Goal: Obtain resource: Download file/media

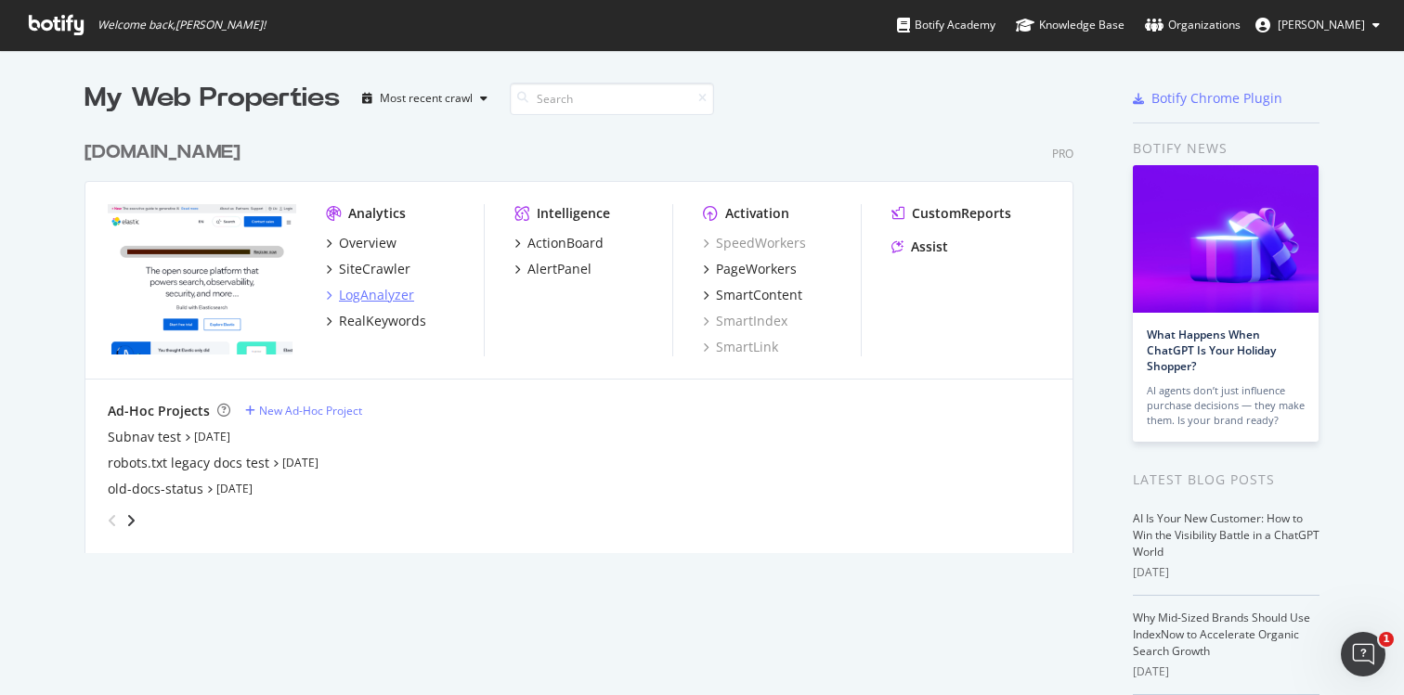
click at [363, 291] on div "LogAnalyzer" at bounding box center [376, 295] width 75 height 19
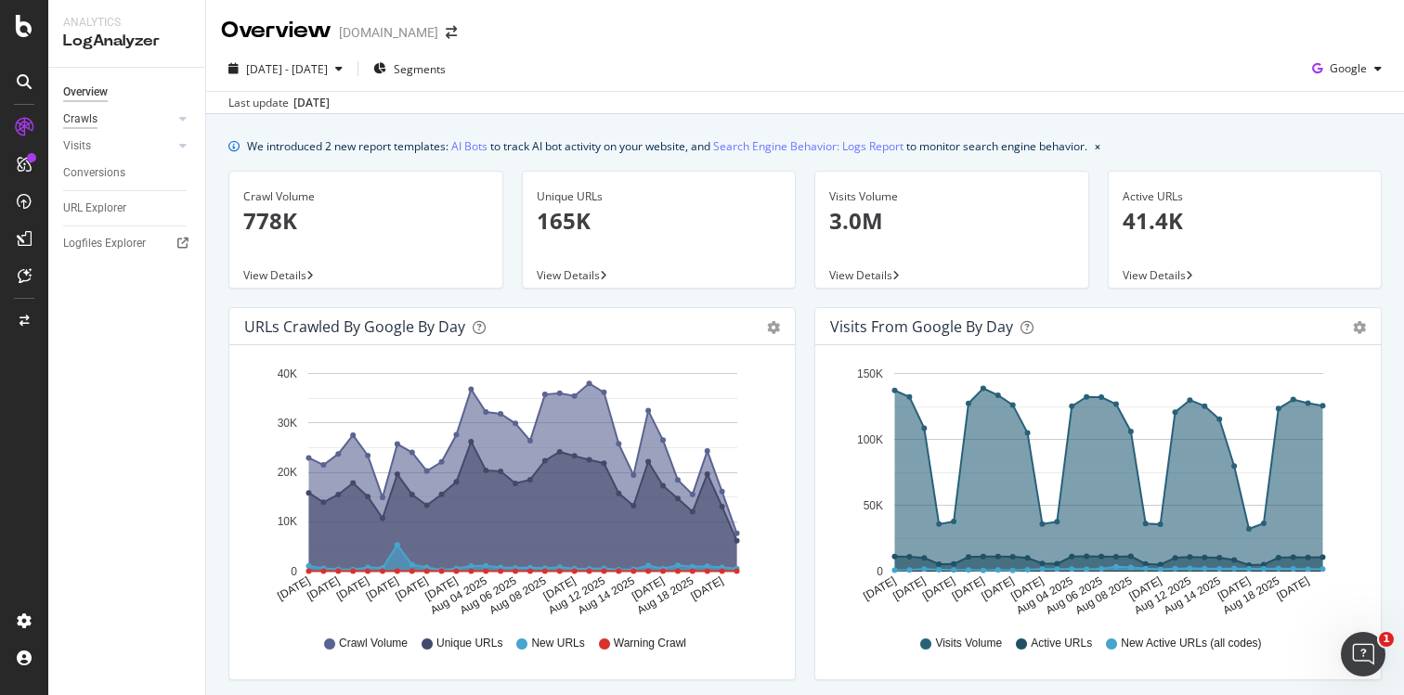
click at [86, 118] on div "Crawls" at bounding box center [80, 119] width 34 height 19
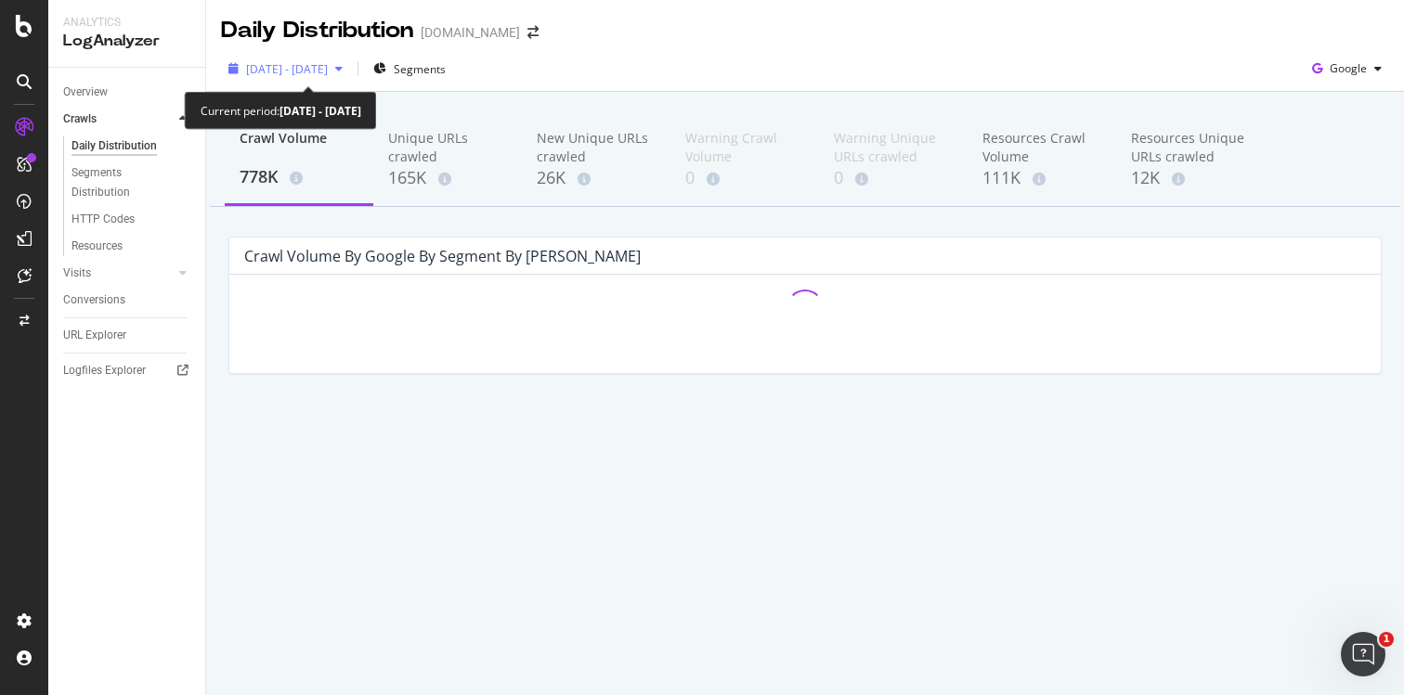
click at [328, 62] on span "2025 Jul. 23rd - Aug. 21st" at bounding box center [287, 69] width 82 height 16
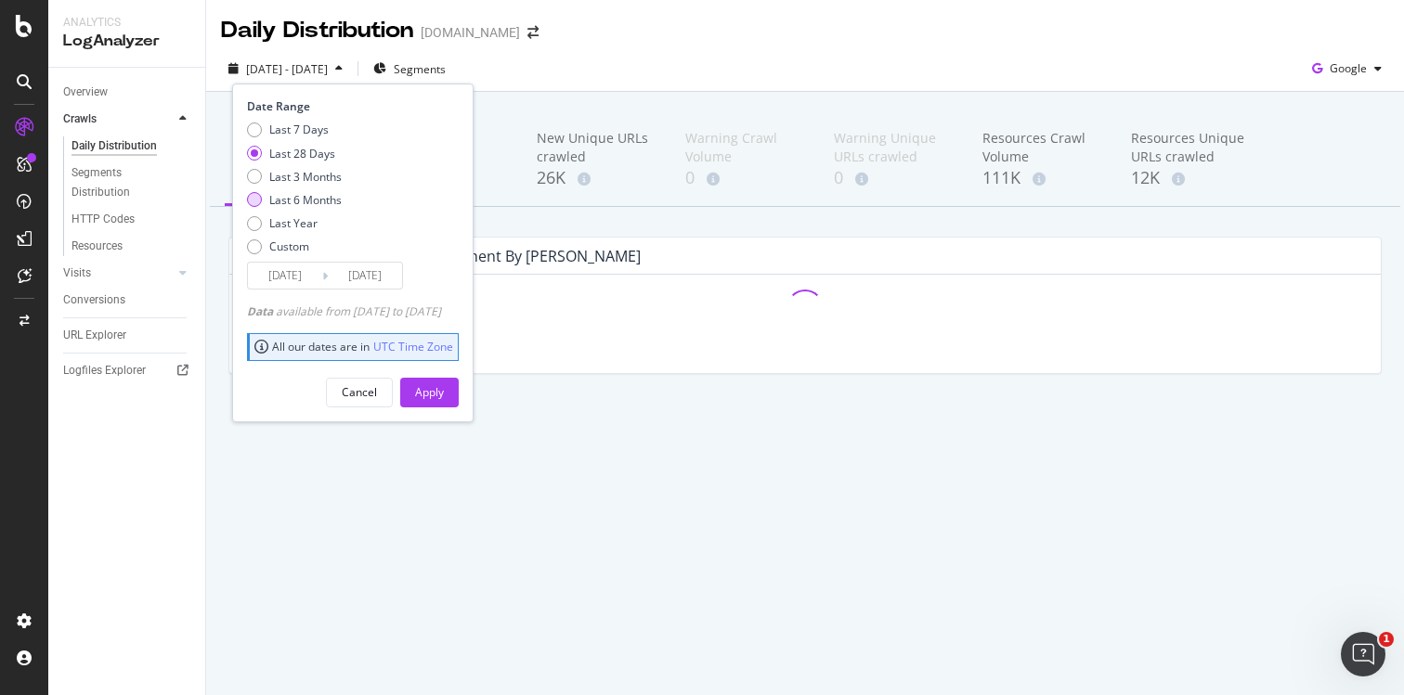
click at [325, 197] on div "Last 6 Months" at bounding box center [305, 200] width 72 height 16
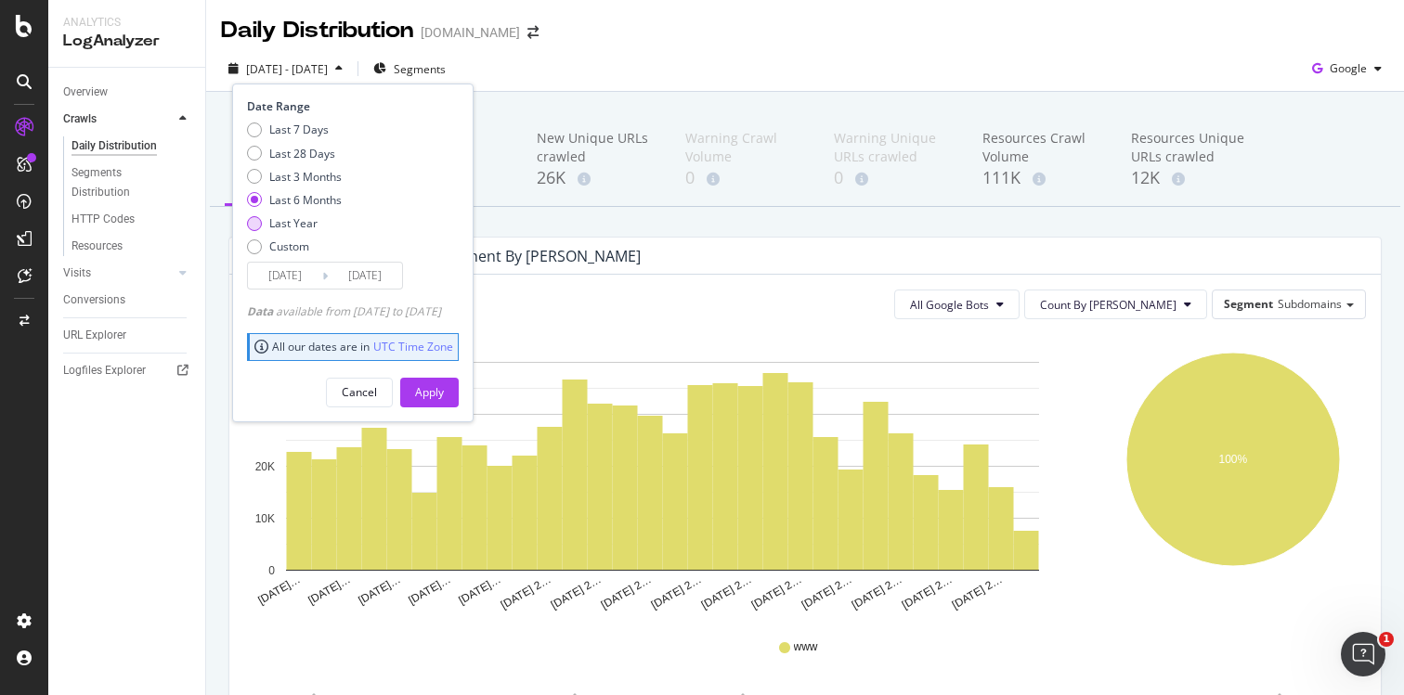
click at [294, 226] on div "Last Year" at bounding box center [293, 223] width 48 height 16
type input "2024/08/22"
click at [444, 399] on div "Apply" at bounding box center [429, 392] width 29 height 16
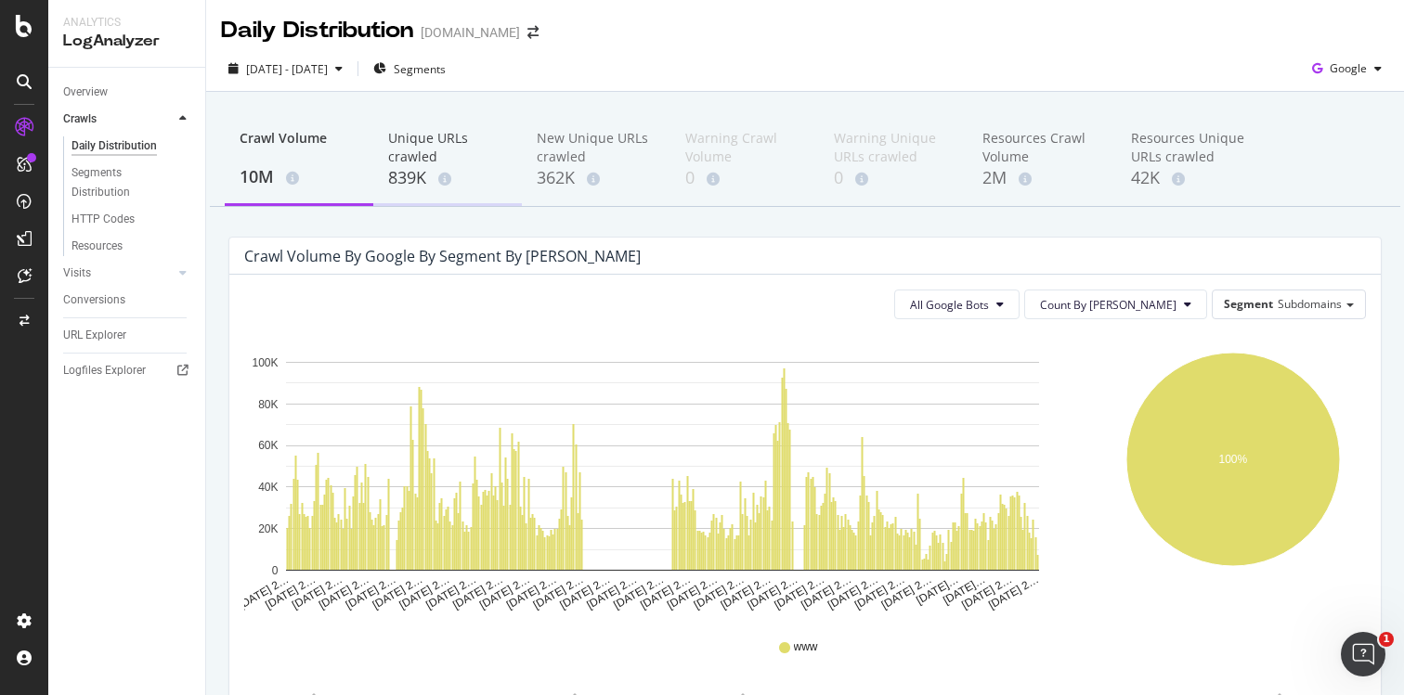
click at [431, 146] on div "Unique URLs crawled" at bounding box center [447, 147] width 119 height 37
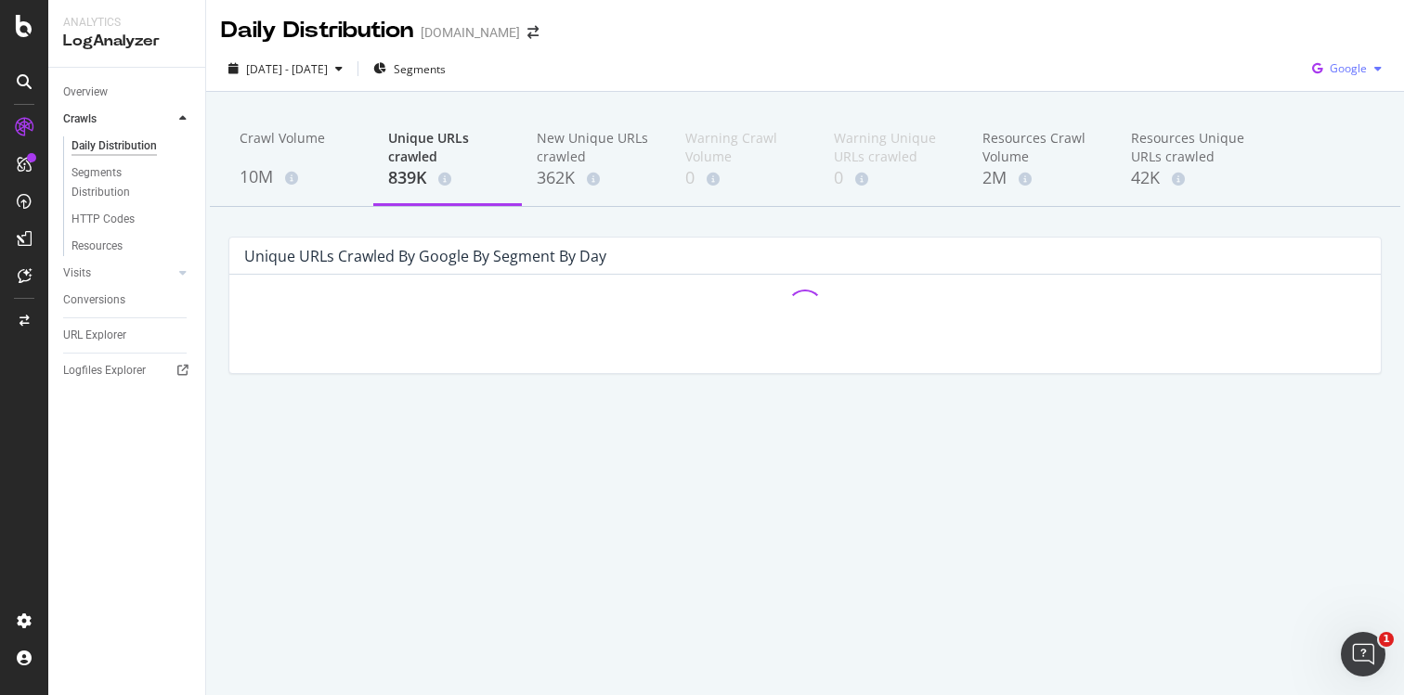
click at [1365, 70] on span "Google" at bounding box center [1347, 68] width 37 height 16
click at [1313, 44] on div "Daily Distribution elastic.co" at bounding box center [805, 23] width 1198 height 46
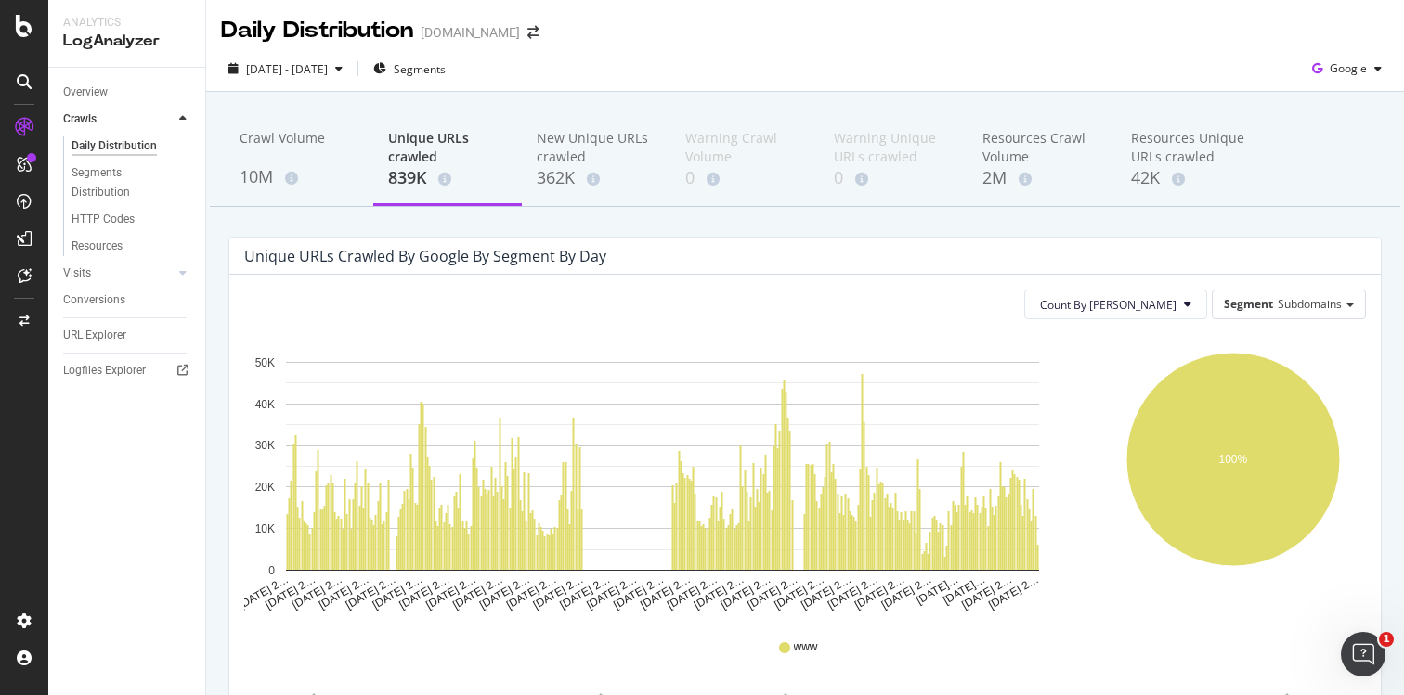
click at [560, 289] on div "Count By Day Segment Subdomains Hold CMD (⌘) while clicking to filter the repor…" at bounding box center [804, 547] width 1151 height 544
click at [400, 184] on div "839K" at bounding box center [447, 178] width 119 height 24
click at [257, 175] on div "10M" at bounding box center [299, 177] width 119 height 24
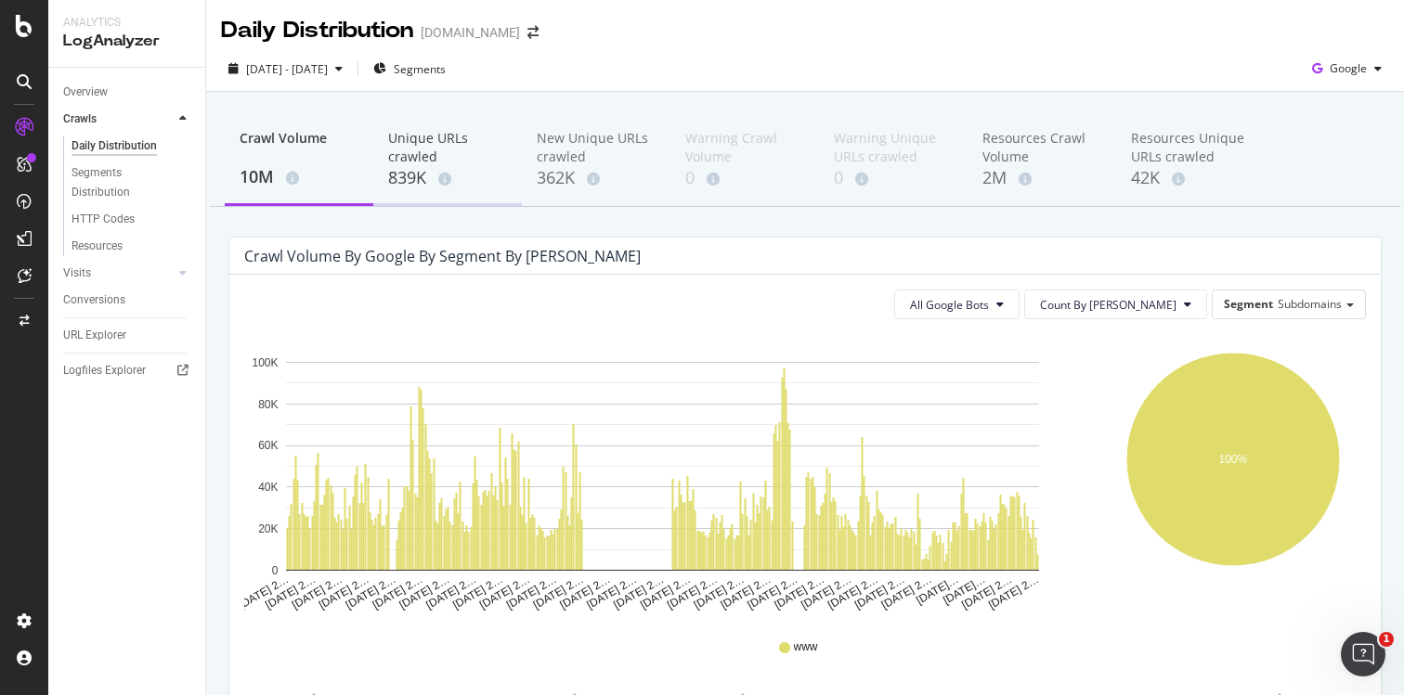
click at [437, 170] on div "839K" at bounding box center [447, 178] width 119 height 24
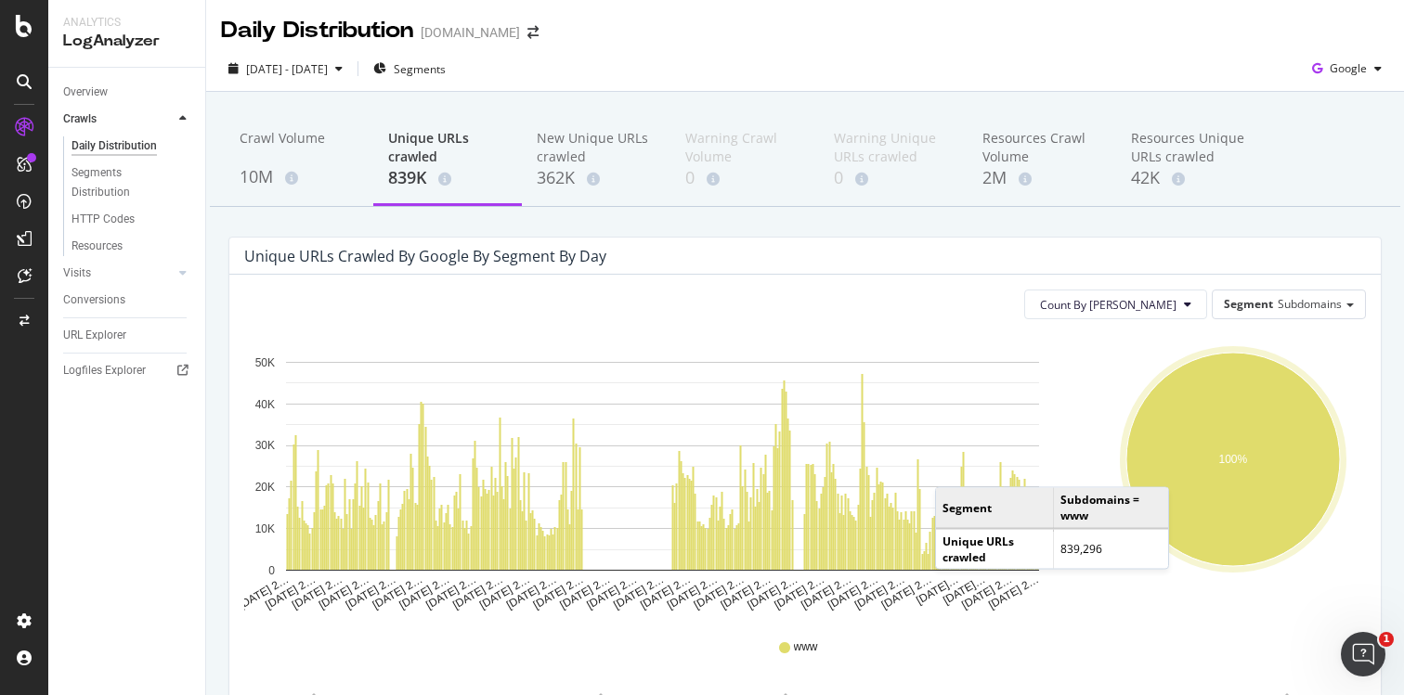
click at [1187, 469] on ellipse "A chart." at bounding box center [1233, 460] width 214 height 214
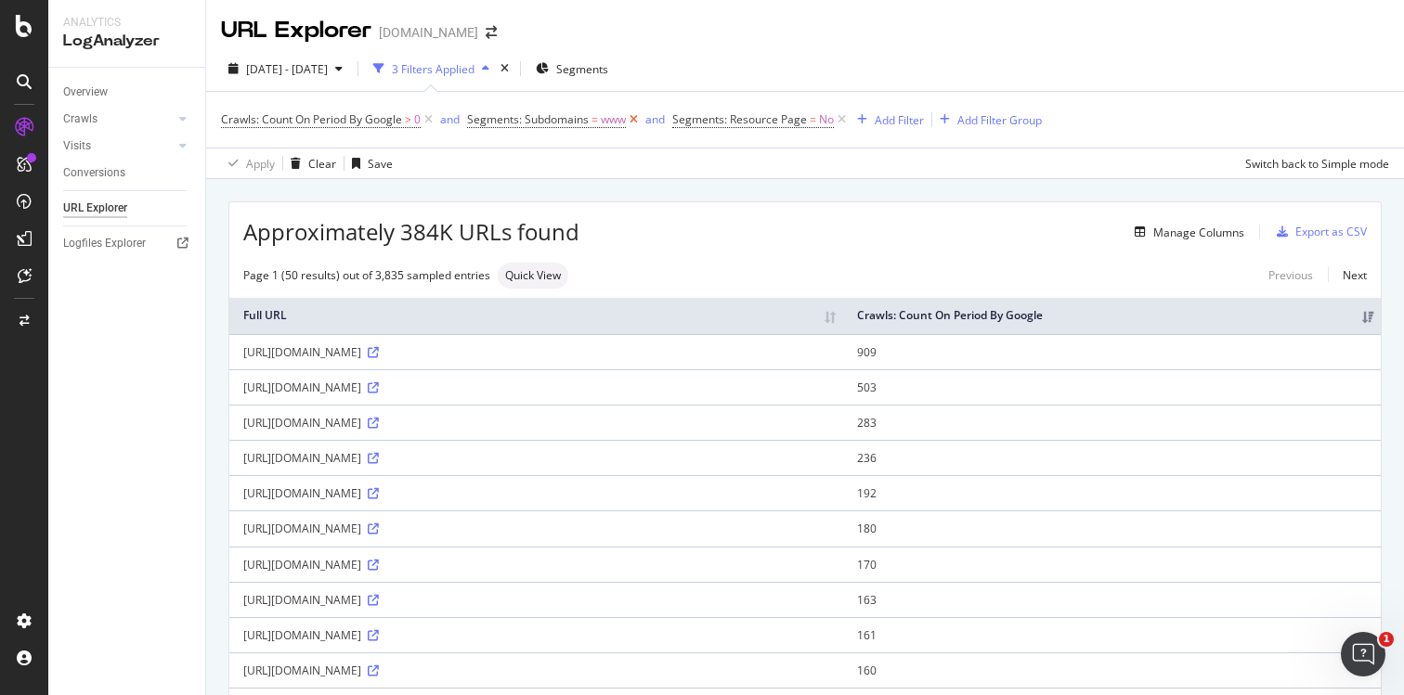
click at [638, 121] on icon at bounding box center [634, 119] width 16 height 19
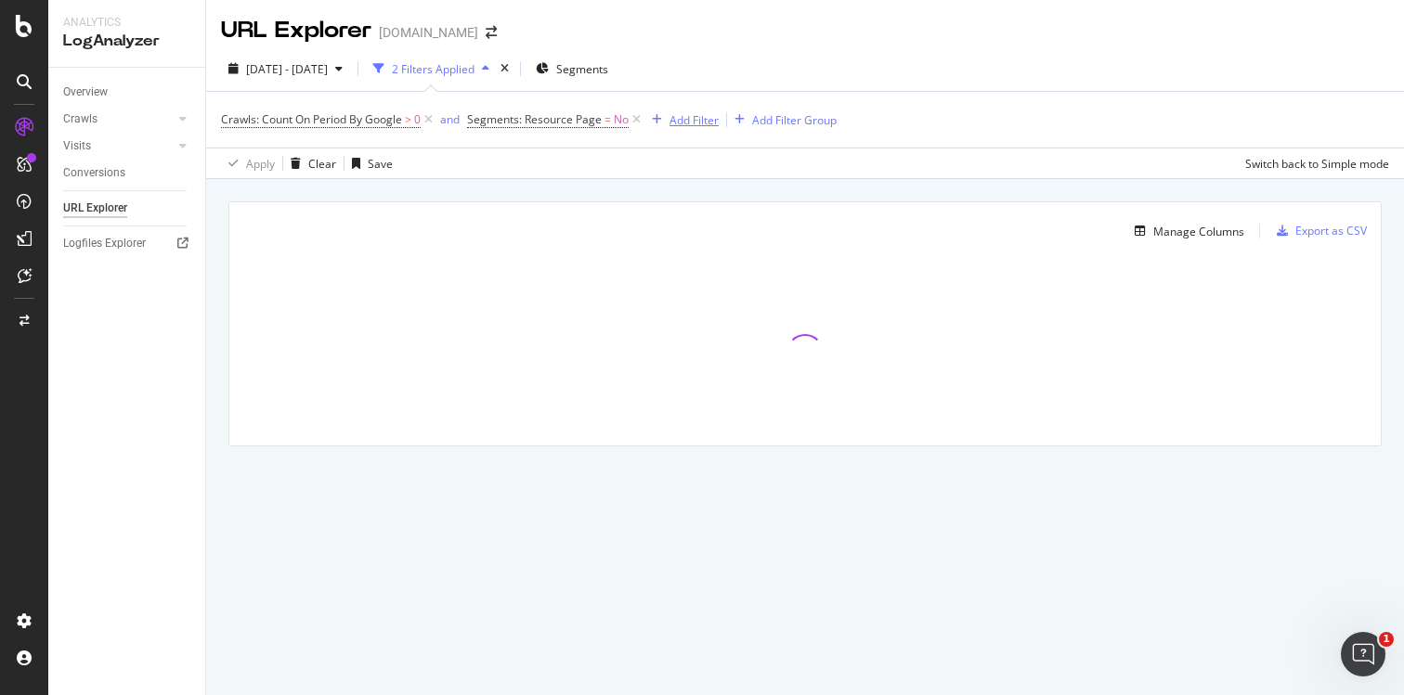
click at [692, 122] on div "Add Filter" at bounding box center [693, 120] width 49 height 16
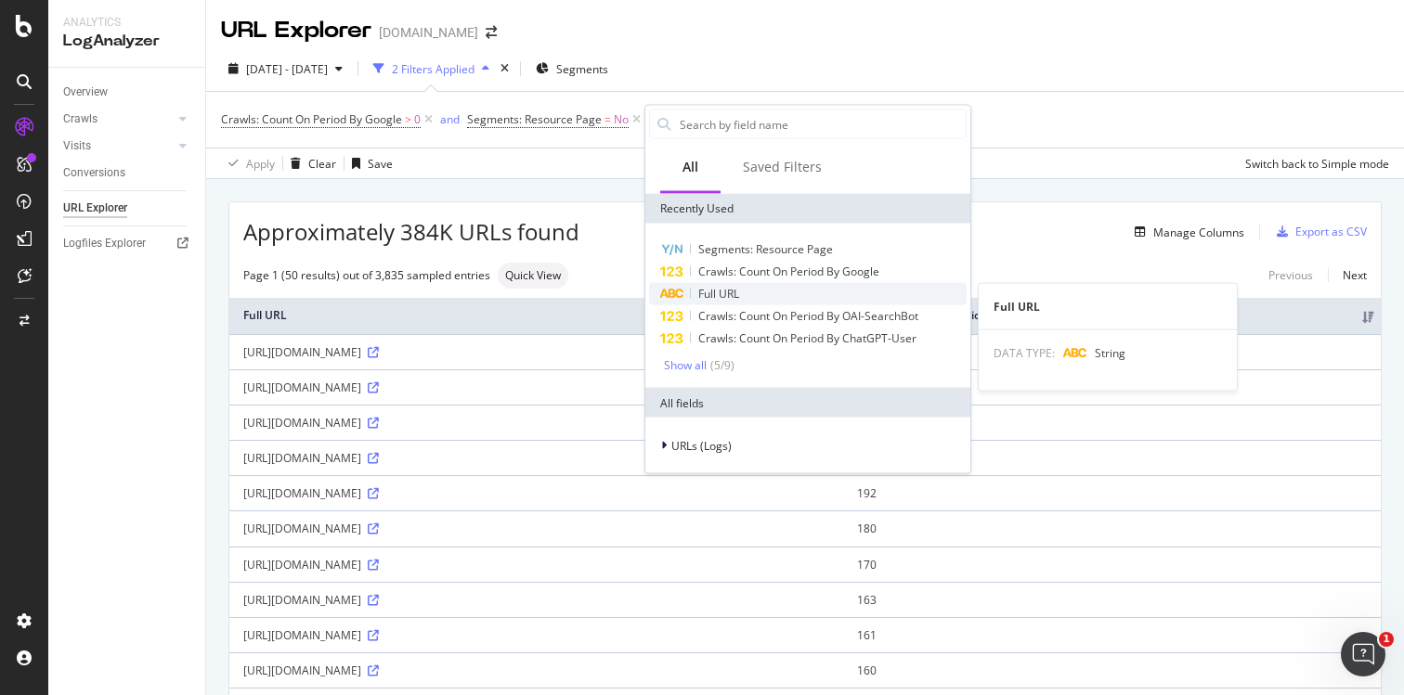
click at [729, 303] on div "Full URL" at bounding box center [807, 294] width 317 height 22
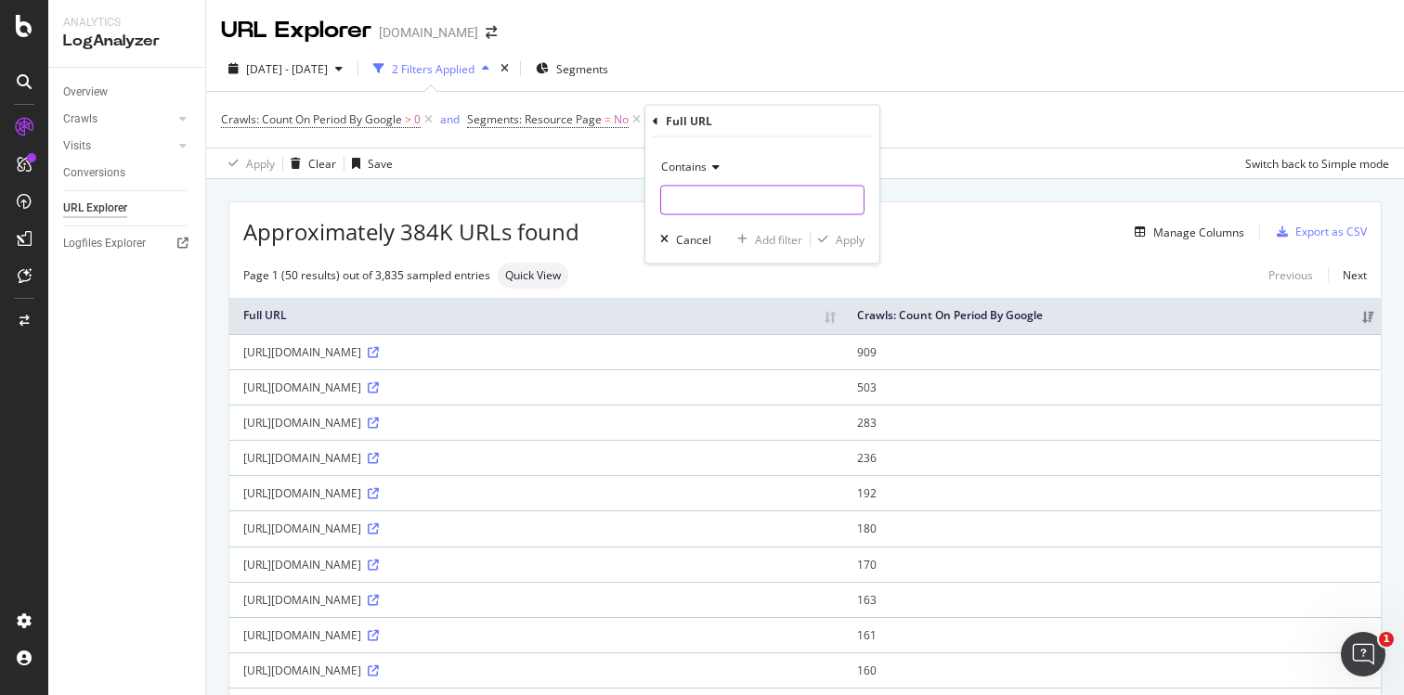
click at [710, 195] on input "text" at bounding box center [762, 201] width 202 height 30
type input "docs/current"
click at [843, 241] on div "Apply" at bounding box center [849, 239] width 29 height 16
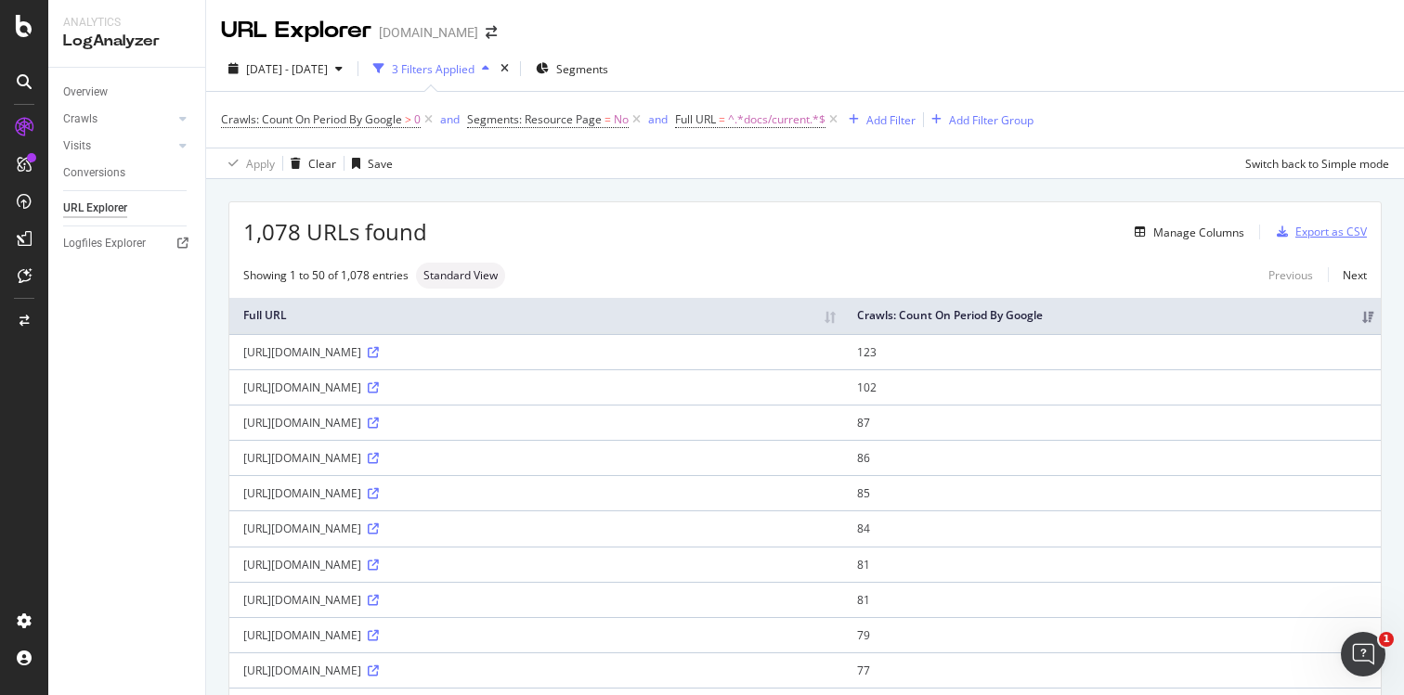
click at [1334, 231] on div "Export as CSV" at bounding box center [1330, 232] width 71 height 16
click at [1319, 235] on div "Export as CSV" at bounding box center [1330, 232] width 71 height 16
